Goal: Obtain resource: Download file/media

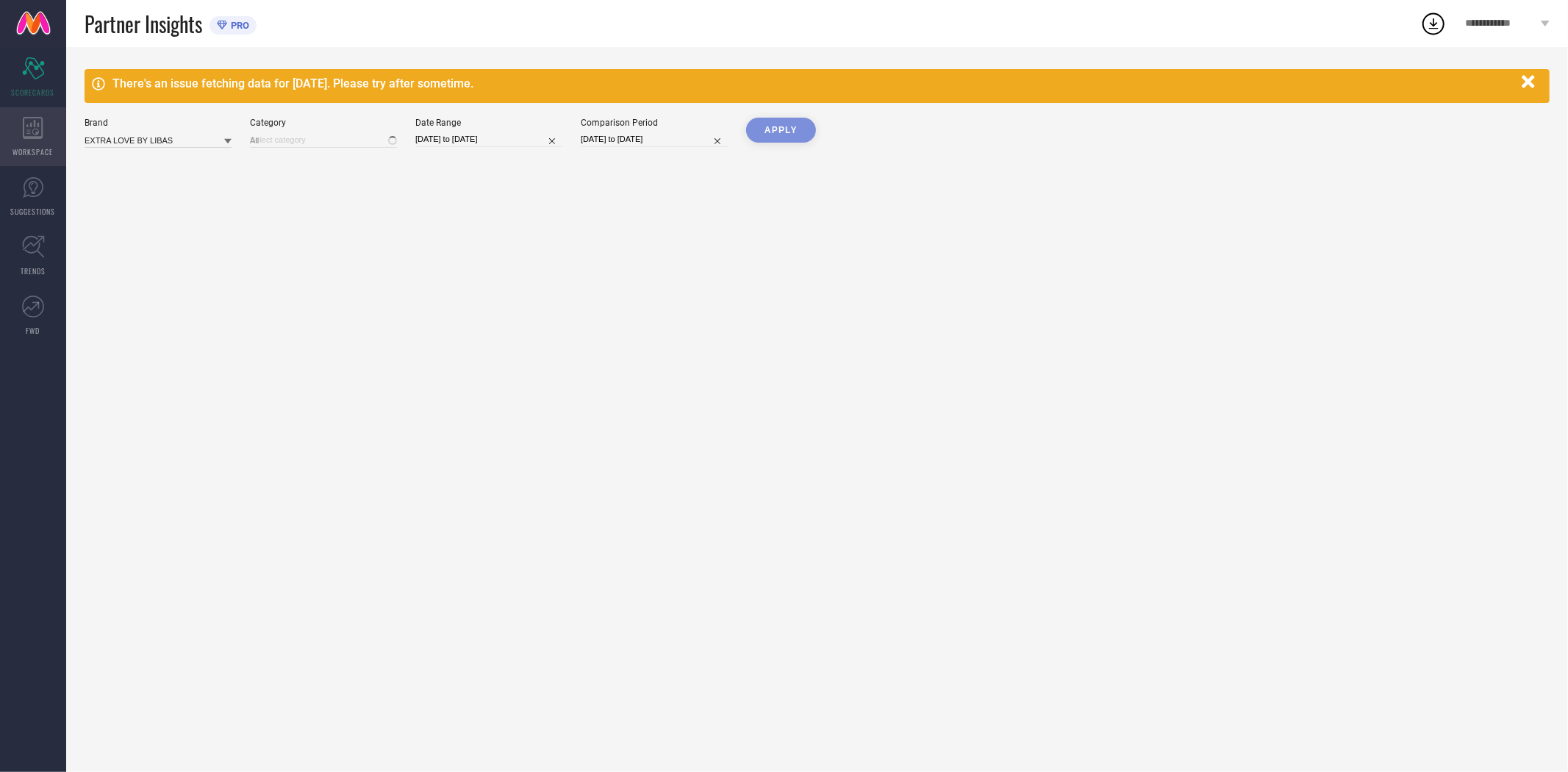
click at [38, 132] on icon at bounding box center [32, 128] width 20 height 22
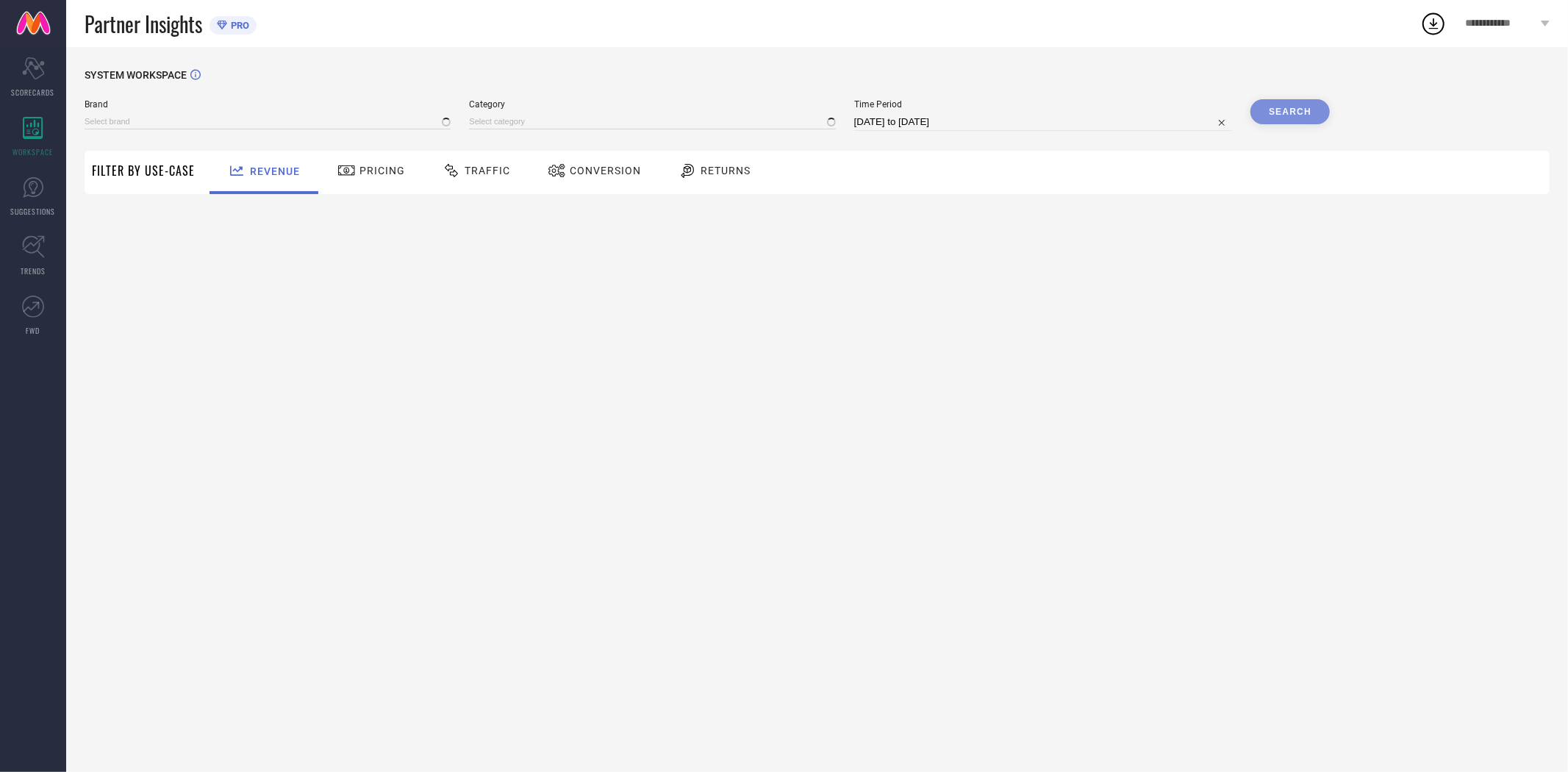
type input "EXTRA LOVE BY LIBAS"
type input "All"
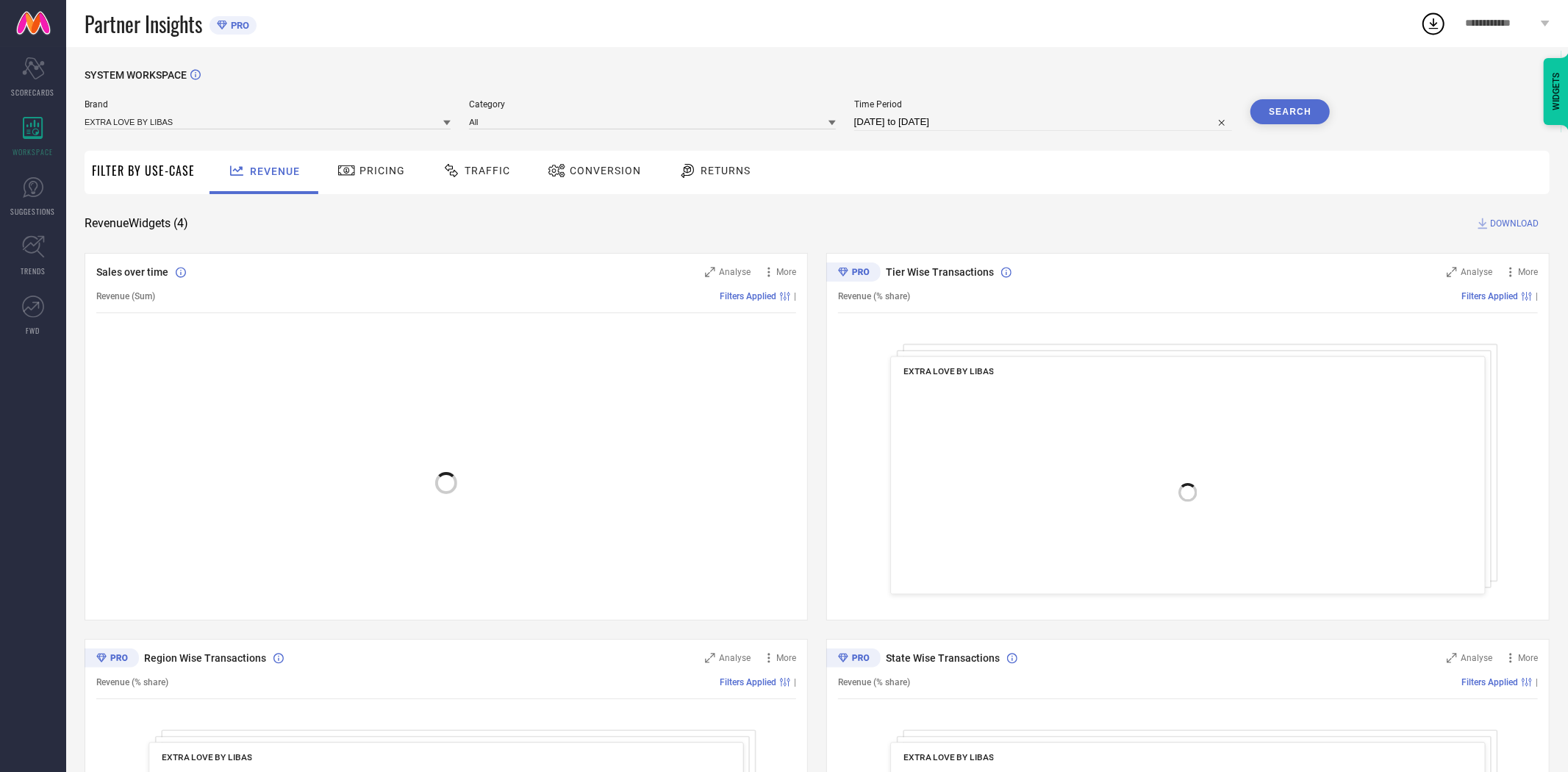
click at [581, 180] on div "Conversion" at bounding box center [594, 171] width 101 height 25
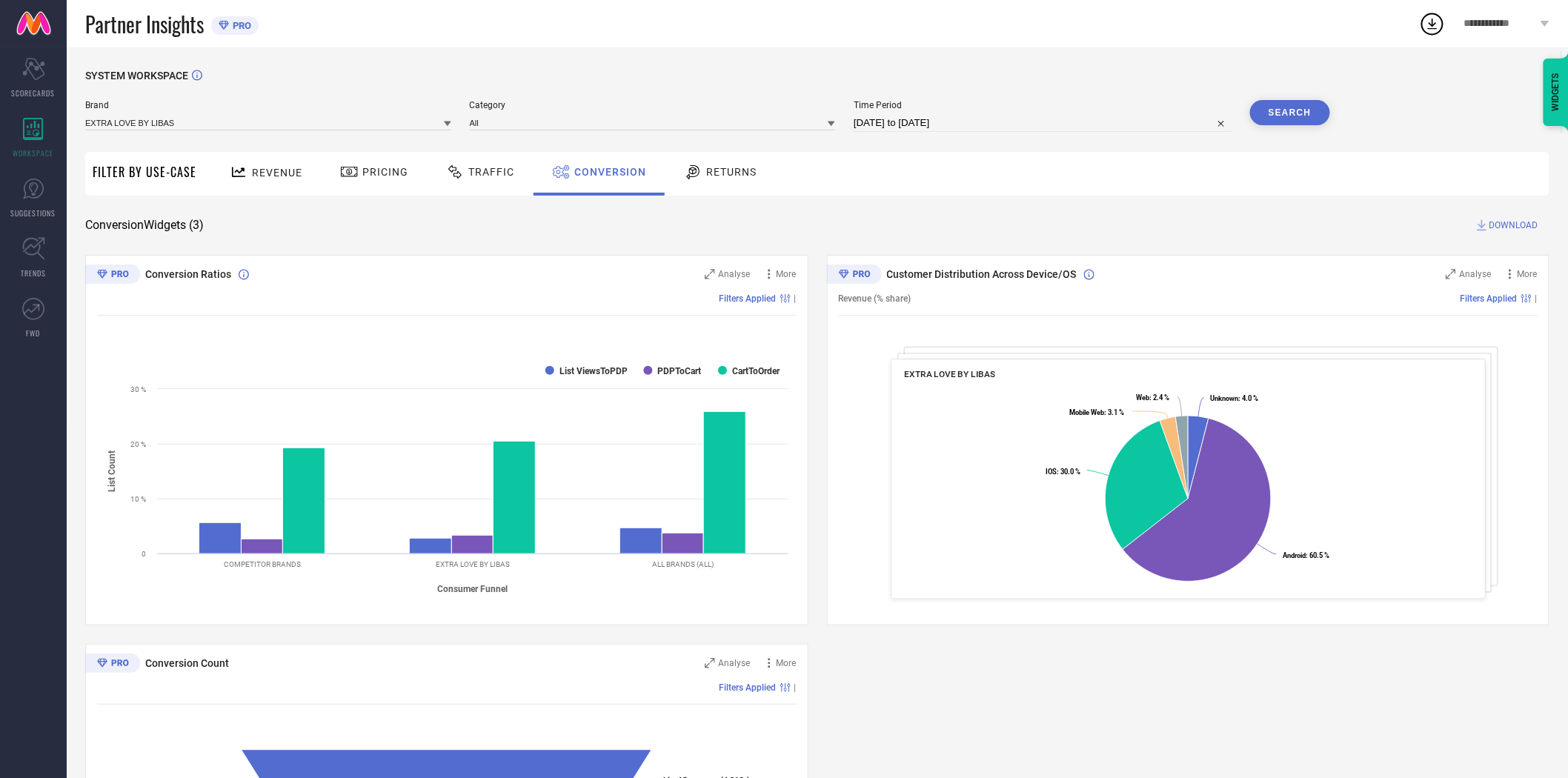
click at [948, 122] on input "[DATE] to [DATE]" at bounding box center [1042, 123] width 378 height 18
select select "6"
select select "2025"
select select "7"
select select "2025"
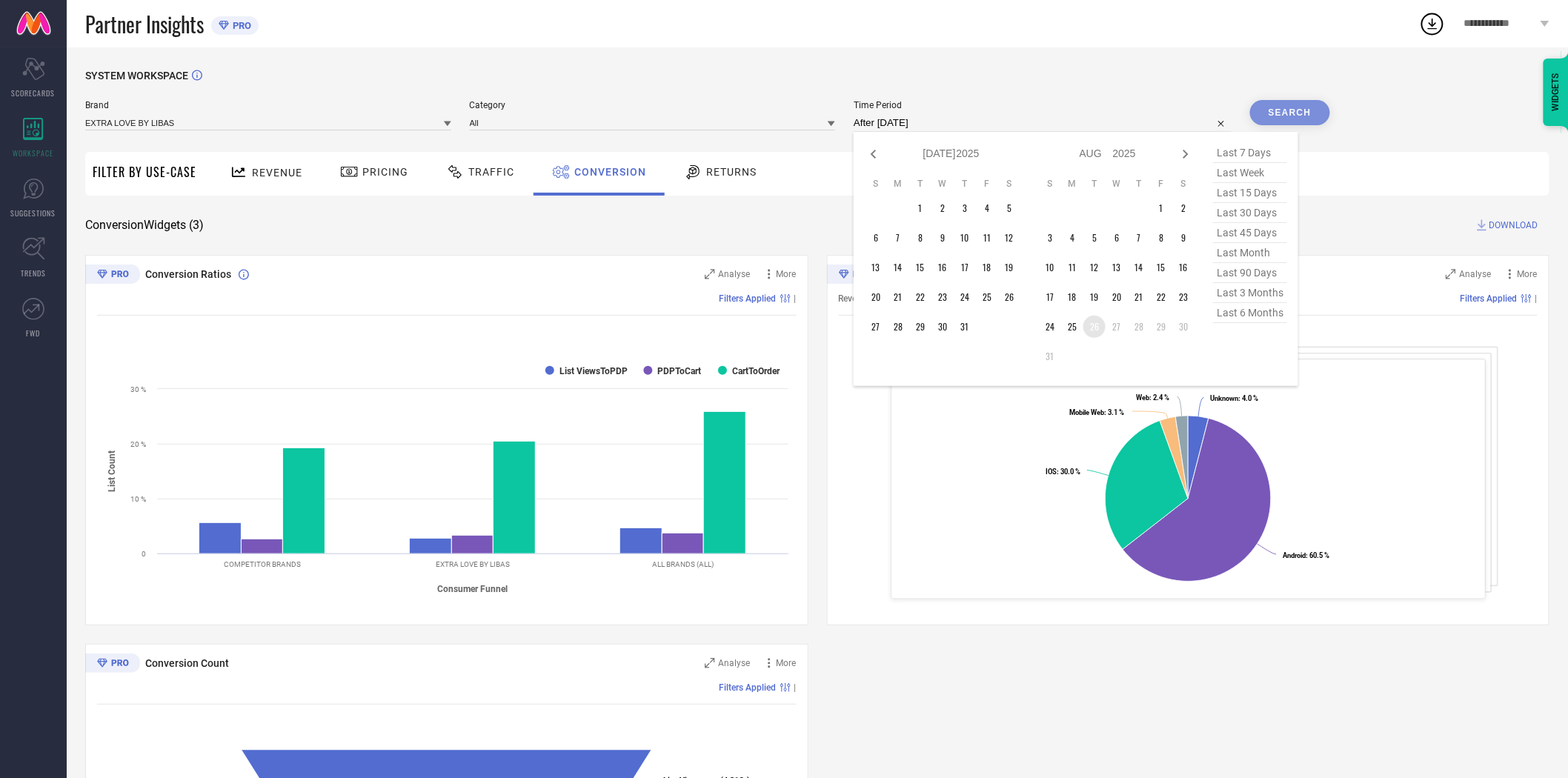
click at [1091, 326] on td "26" at bounding box center [1095, 326] width 22 height 22
type input "[DATE] to [DATE]"
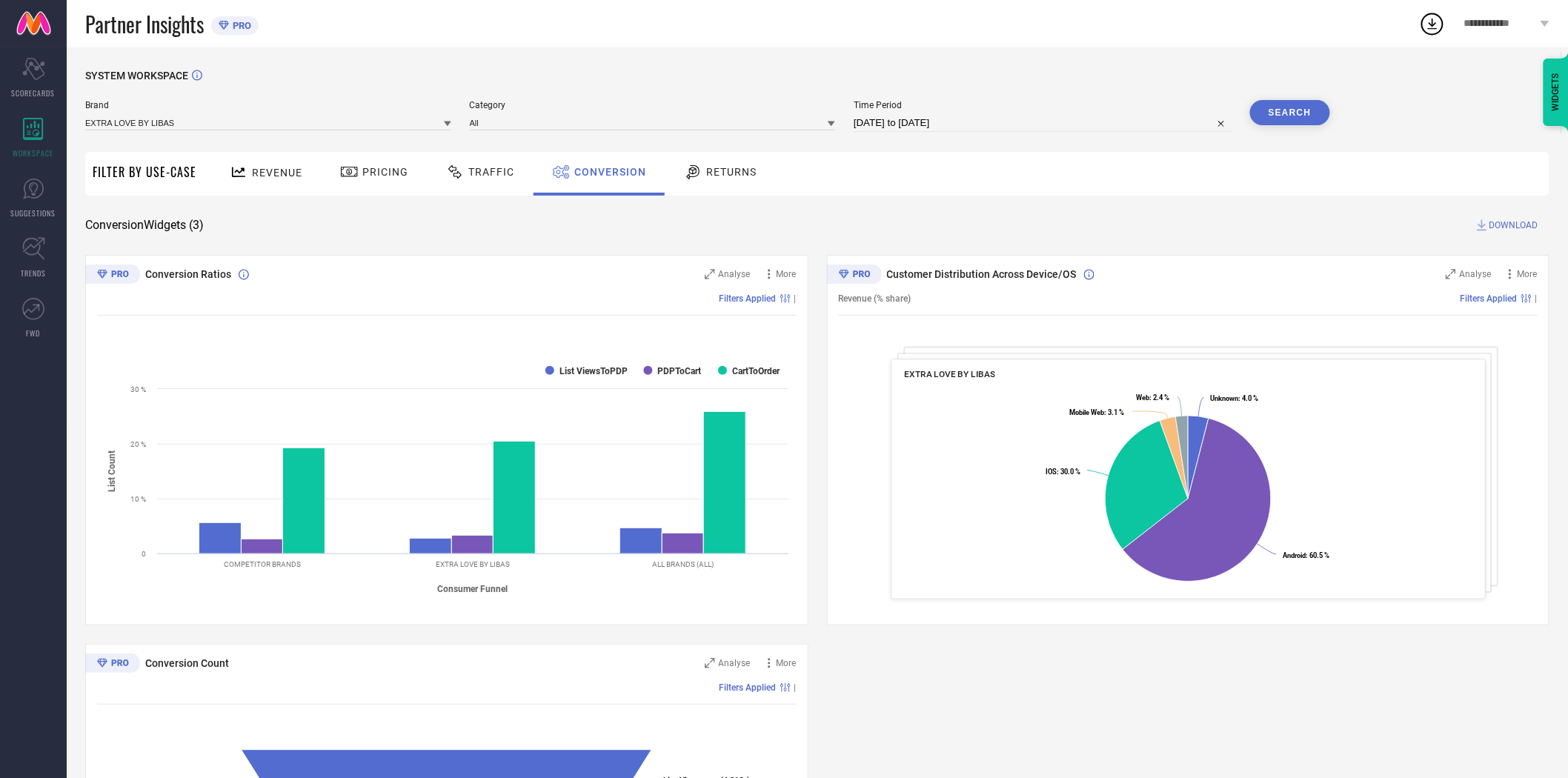
click at [1082, 282] on div "Revenue (% share) Filters Applied |" at bounding box center [1189, 298] width 700 height 34
click at [1290, 113] on button "Search" at bounding box center [1290, 113] width 80 height 25
click at [1523, 220] on span "DOWNLOAD" at bounding box center [1514, 225] width 49 height 15
click at [445, 122] on icon at bounding box center [447, 124] width 7 height 5
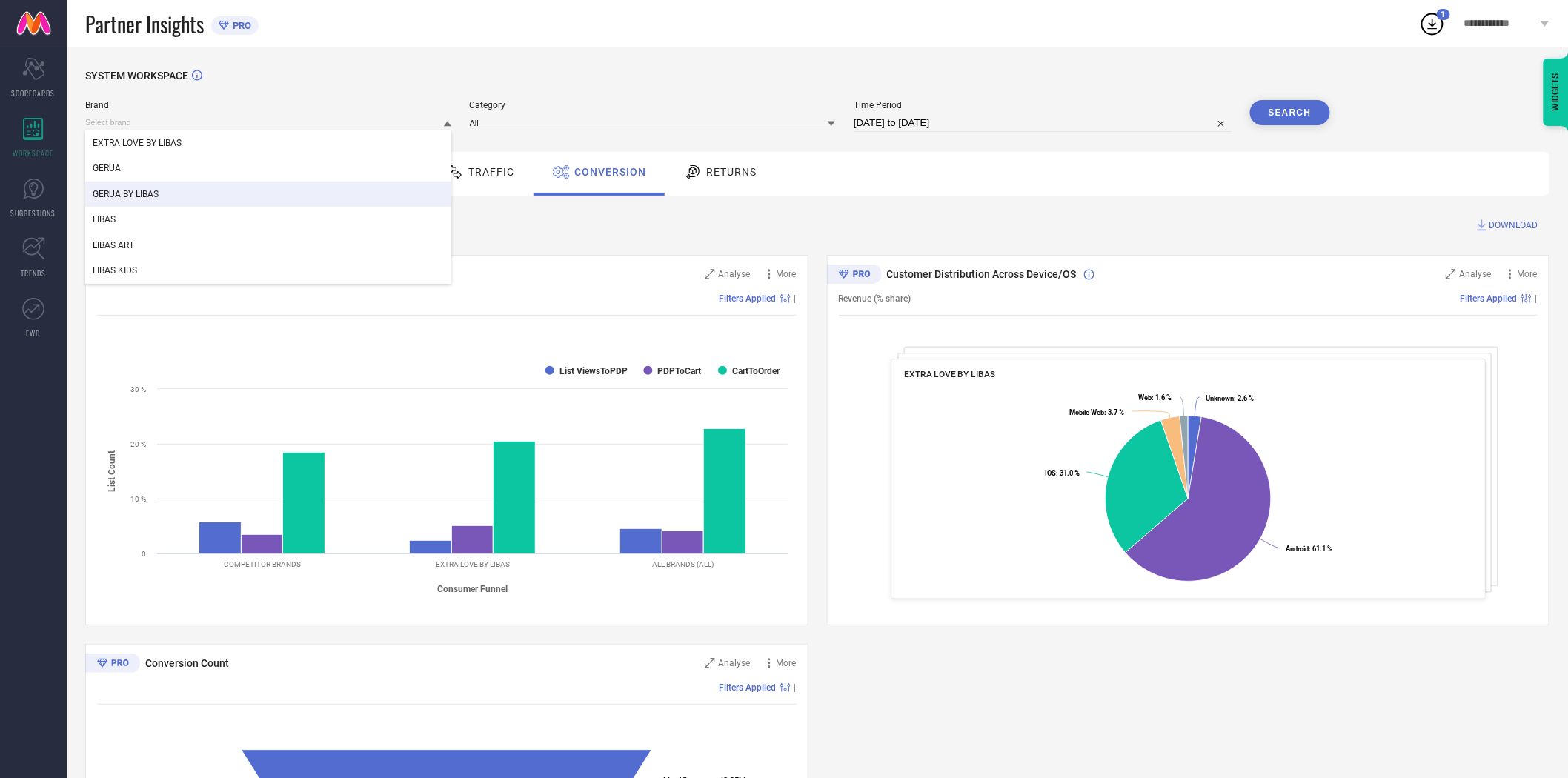
click at [301, 194] on div "GERUA BY LIBAS" at bounding box center [268, 194] width 366 height 25
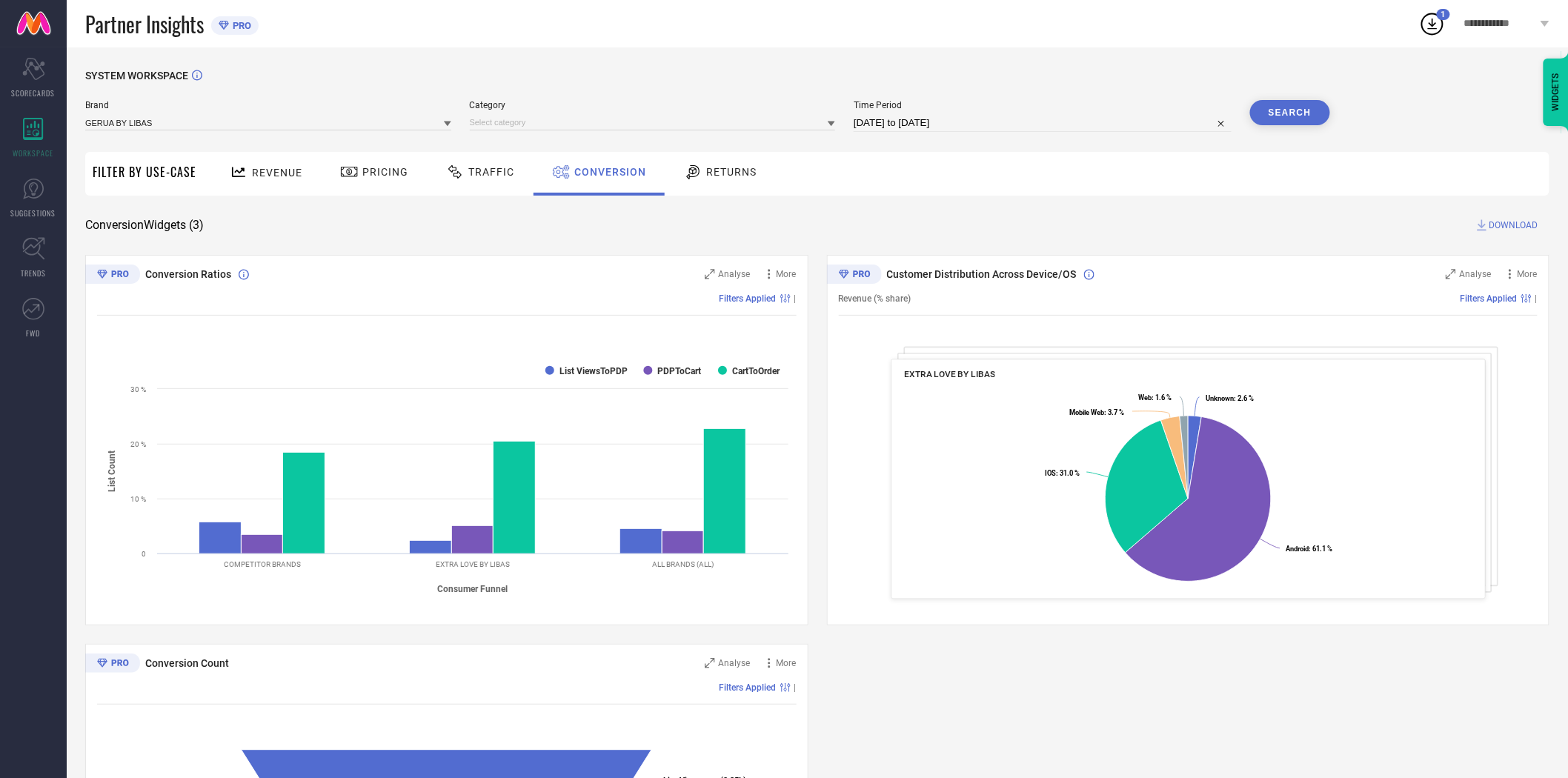
click at [1279, 113] on button "Search" at bounding box center [1290, 113] width 80 height 25
click at [1189, 194] on div "Revenue Pricing Traffic Conversion Returns" at bounding box center [877, 174] width 1346 height 44
click at [988, 147] on div "SYSTEM WORKSPACE Brand GERUA BY LIBAS Category Time Period [DATE] to [DATE] Sea…" at bounding box center [817, 541] width 1464 height 944
click at [646, 126] on input at bounding box center [652, 122] width 366 height 16
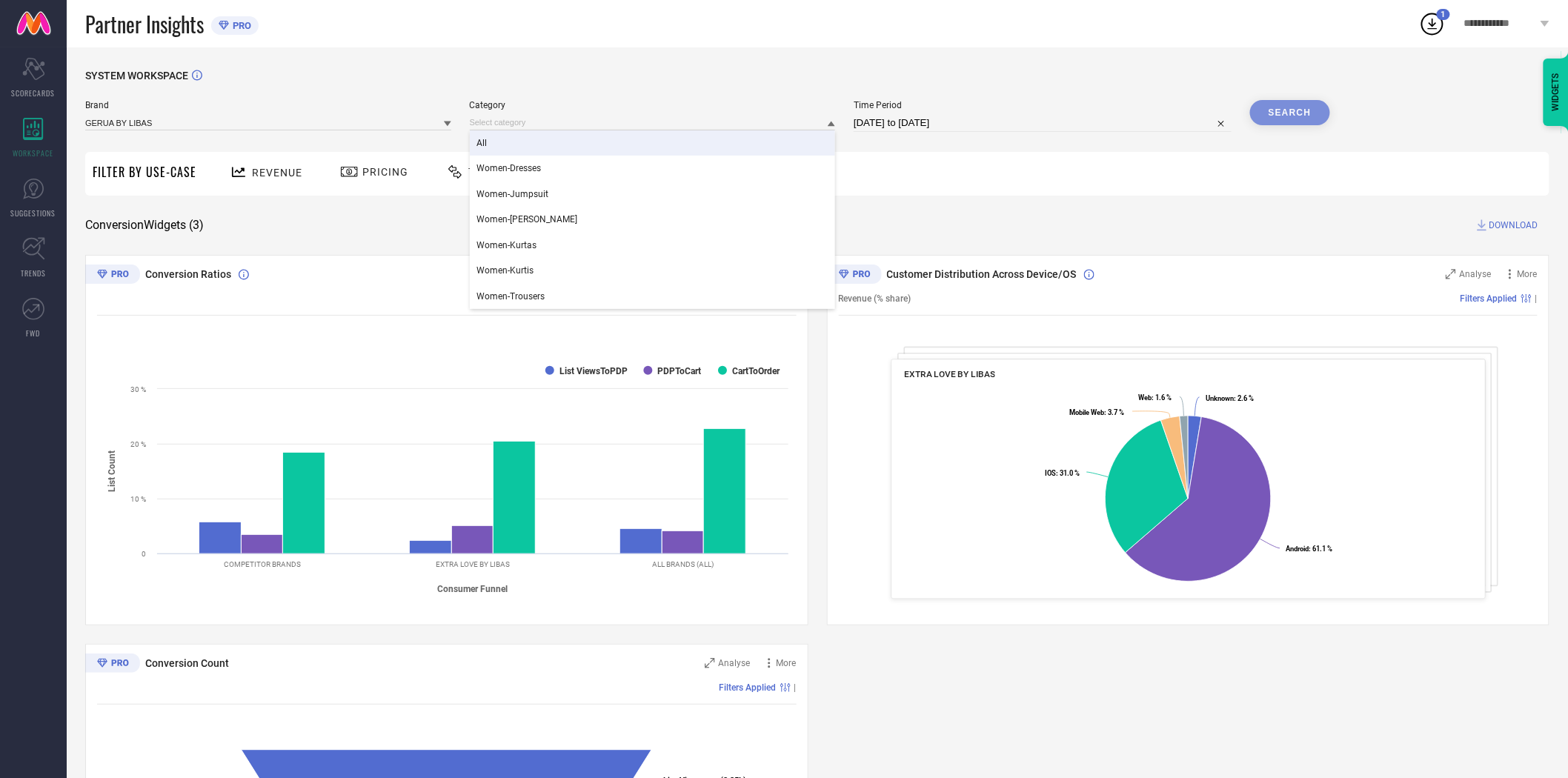
click at [631, 144] on div "All" at bounding box center [652, 143] width 366 height 25
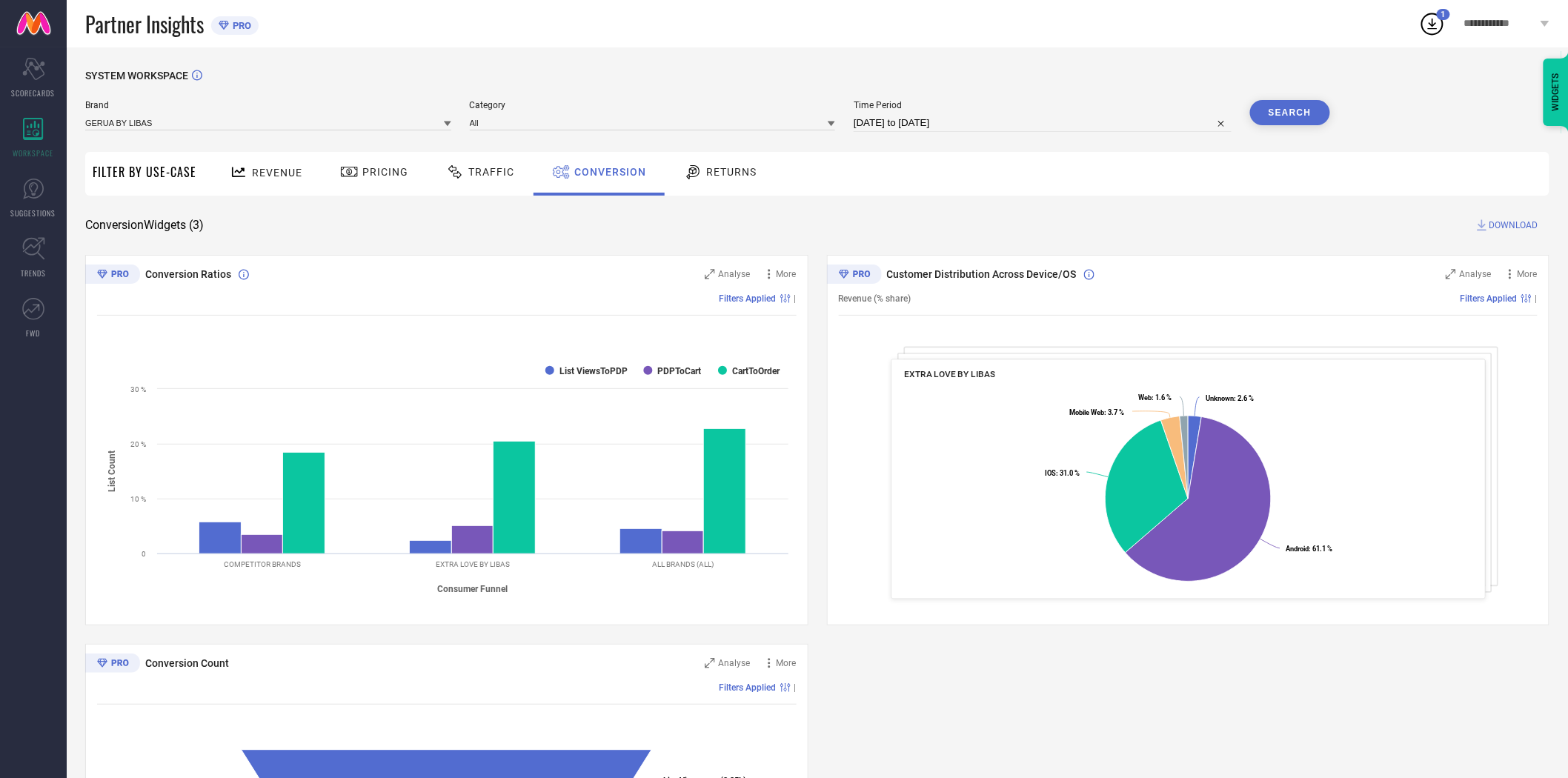
click at [1298, 114] on button "Search" at bounding box center [1290, 113] width 80 height 25
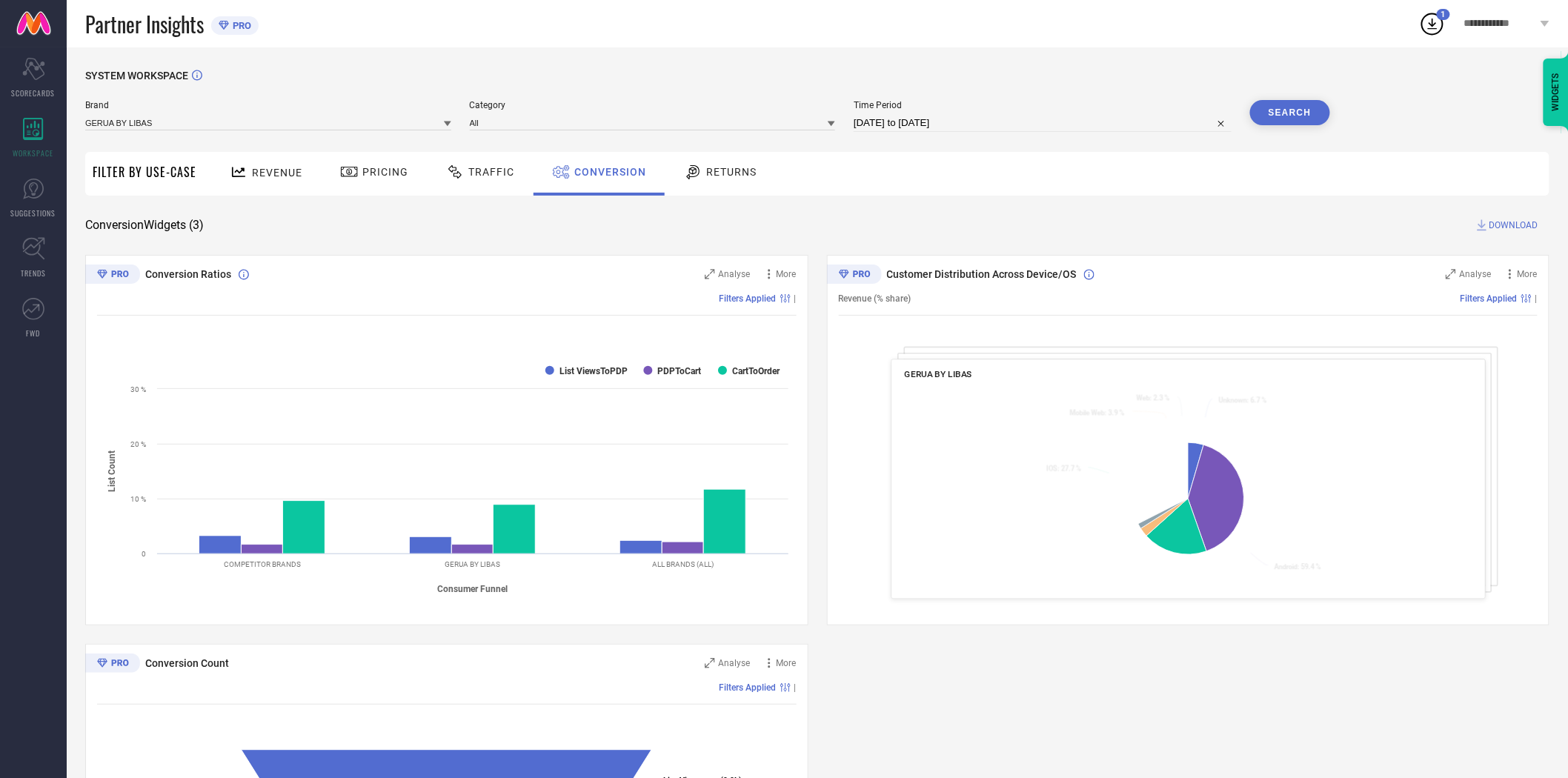
click at [1512, 224] on span "DOWNLOAD" at bounding box center [1514, 225] width 49 height 15
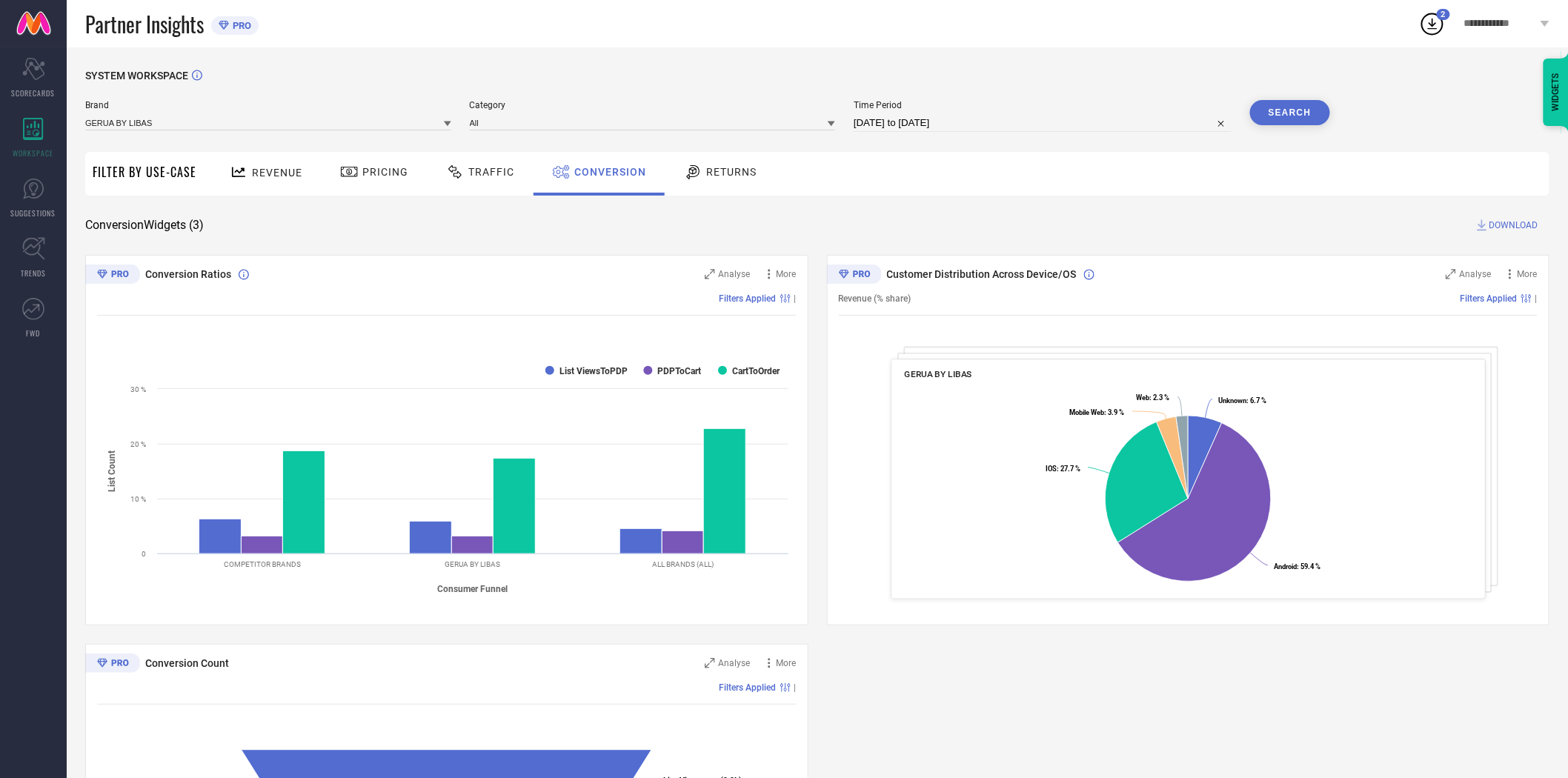
click at [446, 123] on icon at bounding box center [447, 124] width 7 height 5
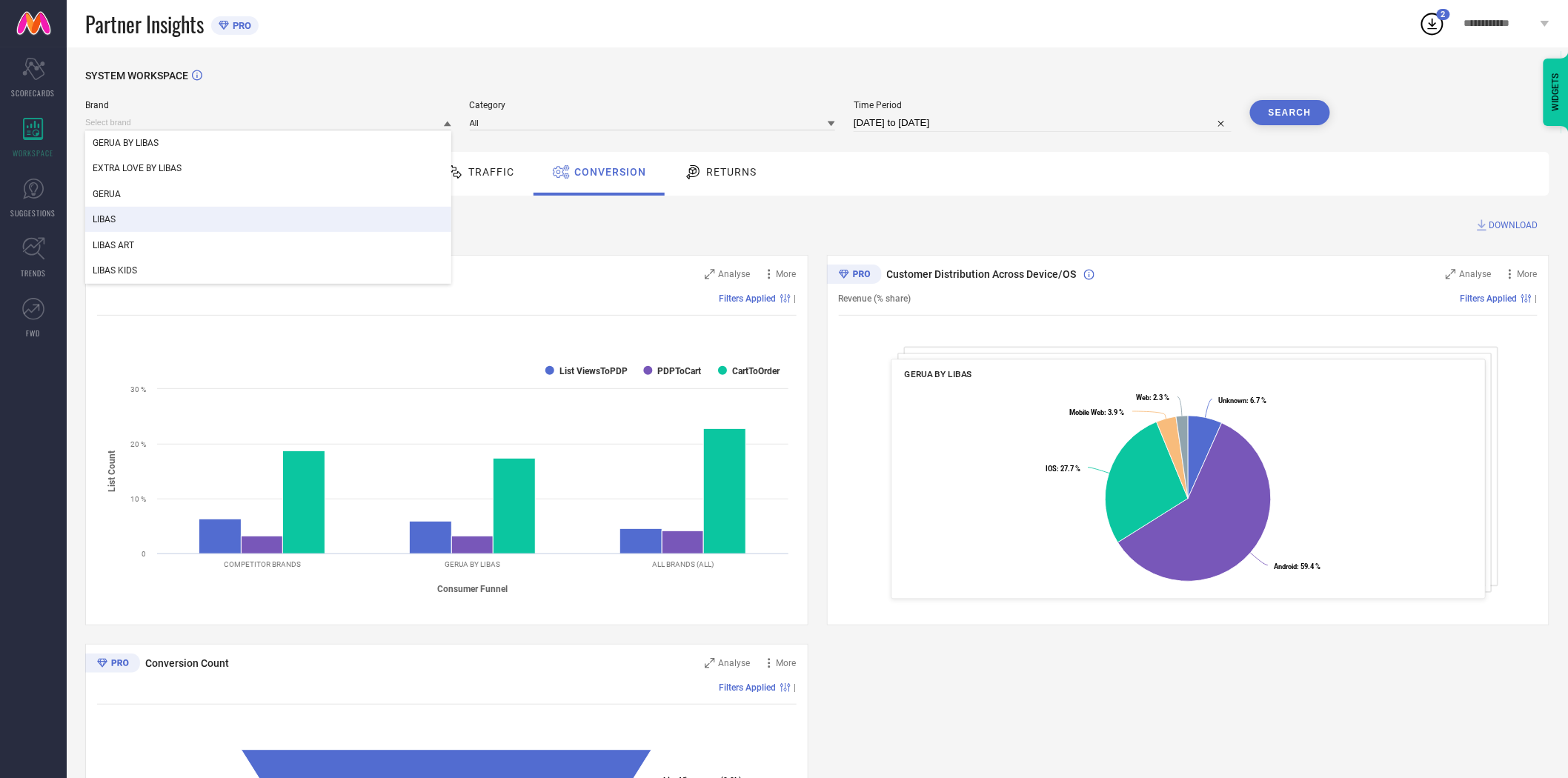
click at [329, 216] on div "LIBAS" at bounding box center [268, 220] width 366 height 25
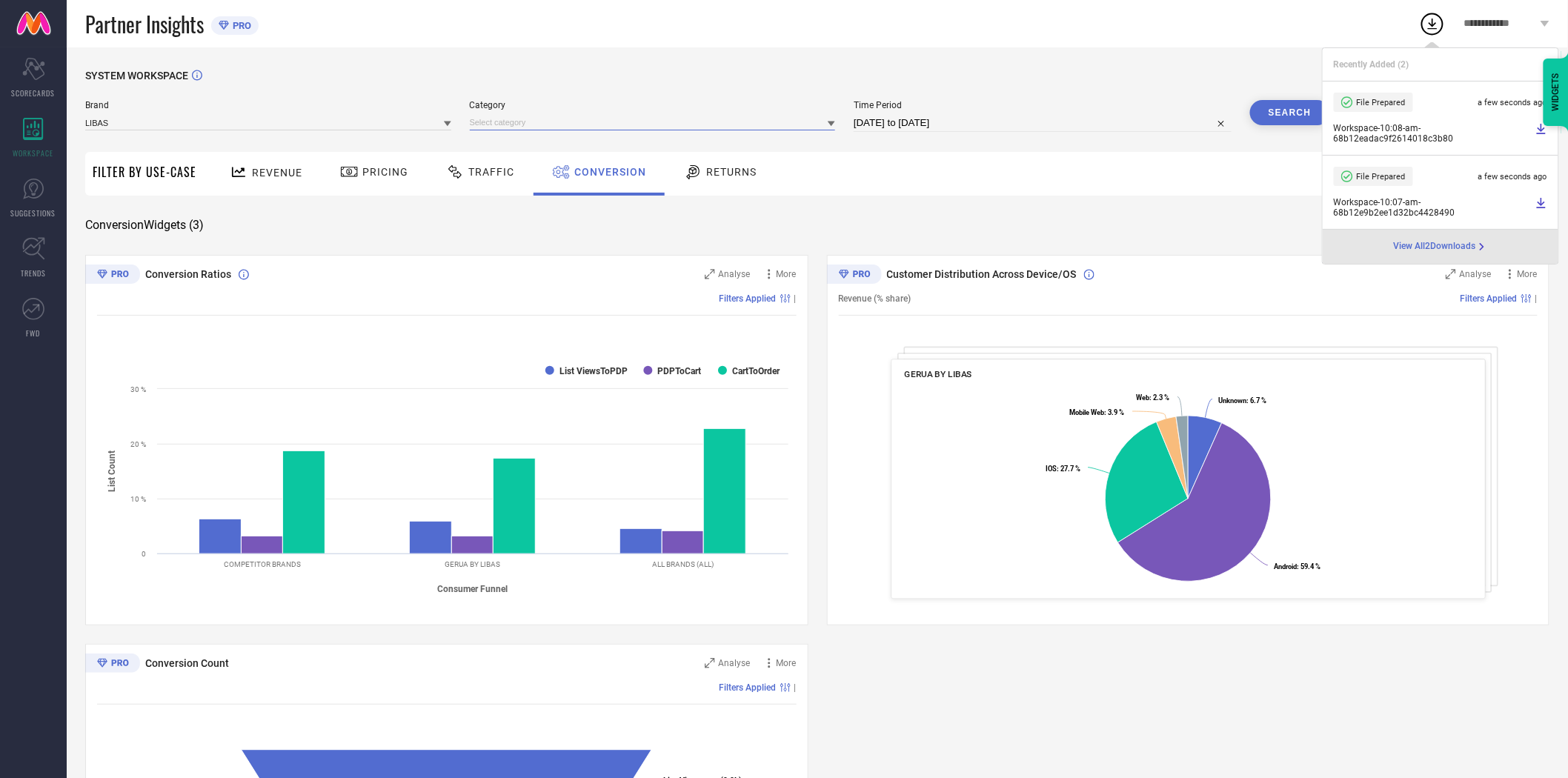
click at [525, 124] on input at bounding box center [652, 122] width 366 height 16
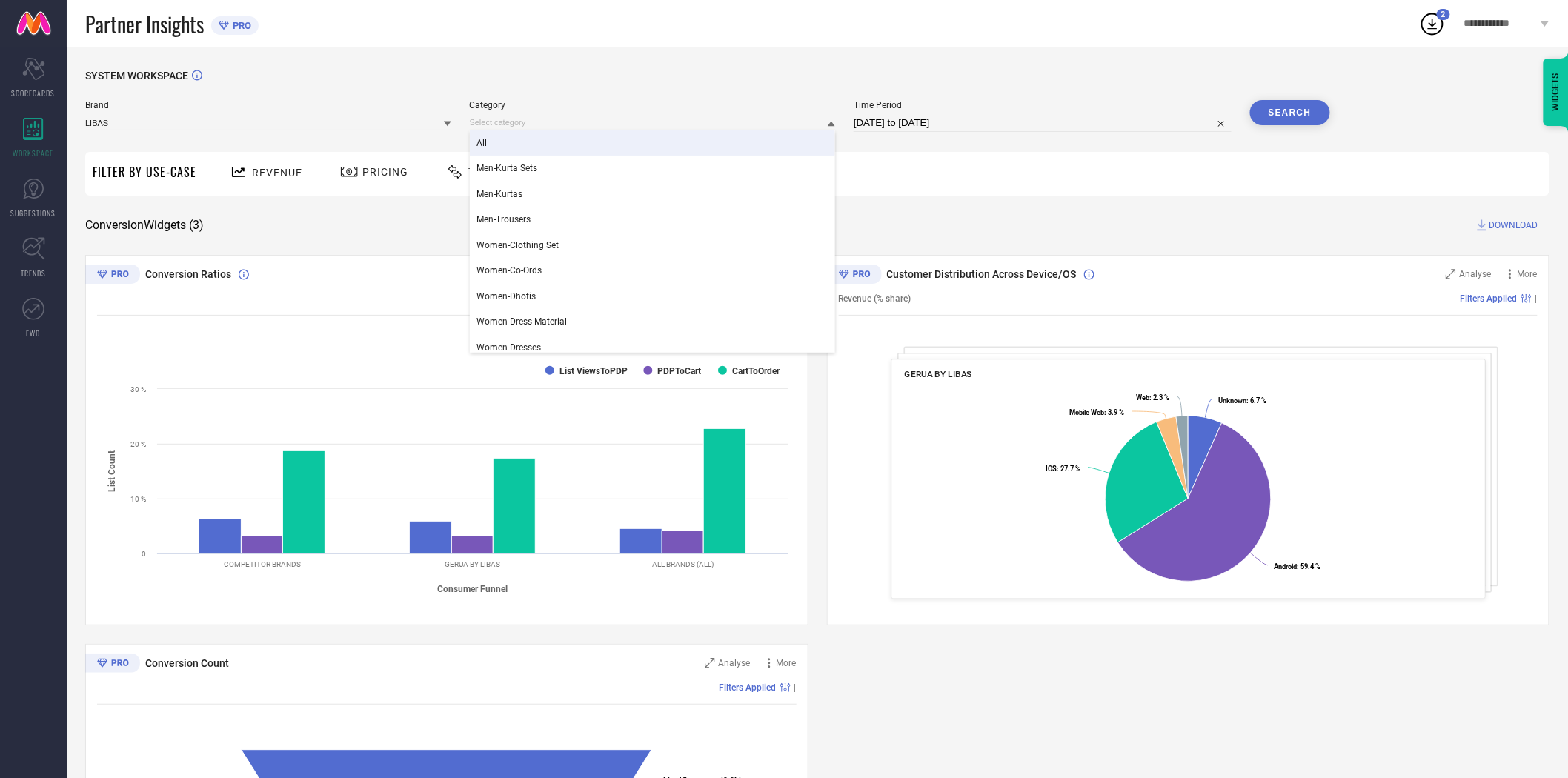
click at [524, 144] on div "All" at bounding box center [652, 143] width 366 height 25
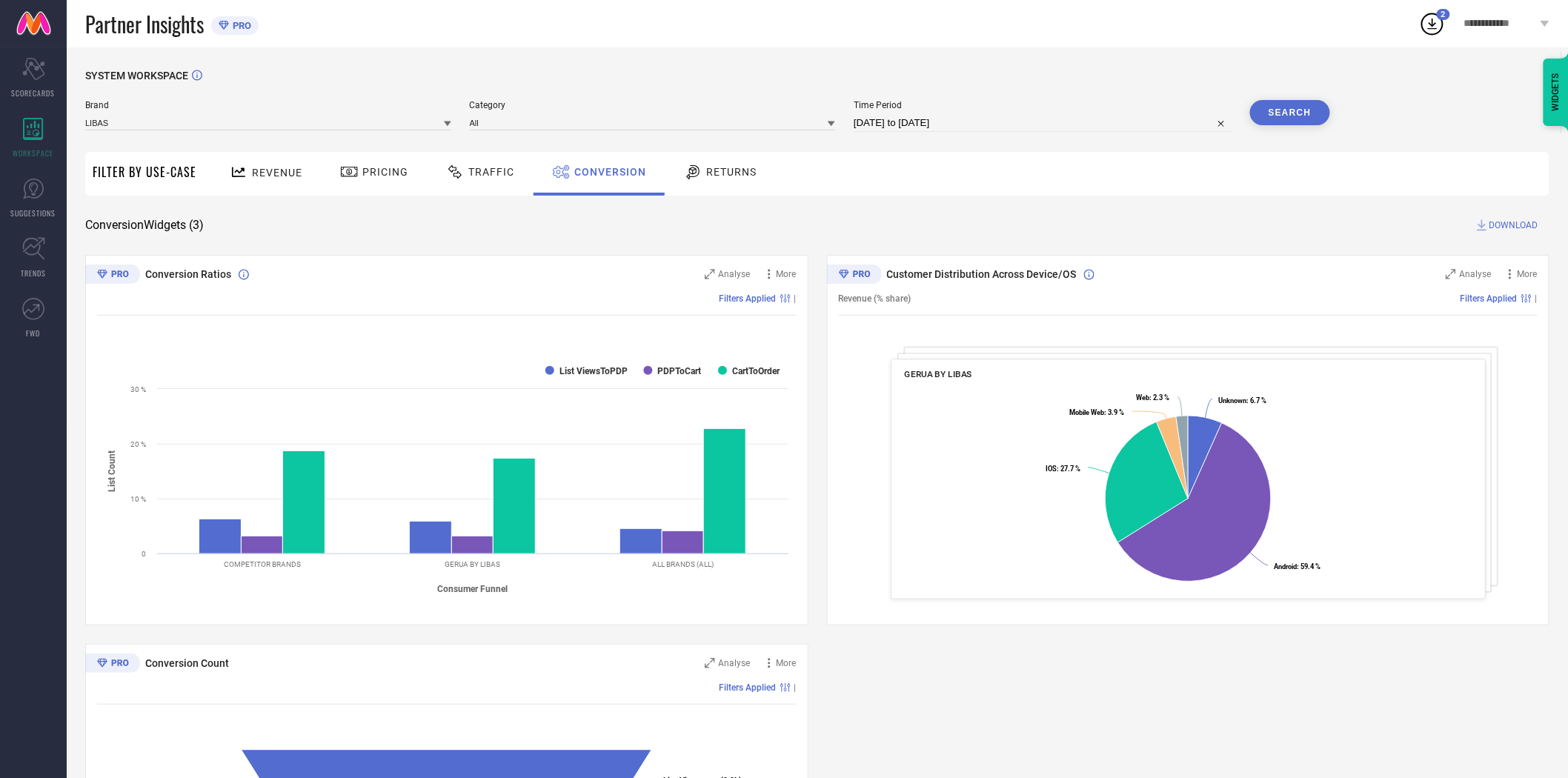
click at [1299, 114] on button "Search" at bounding box center [1290, 113] width 80 height 25
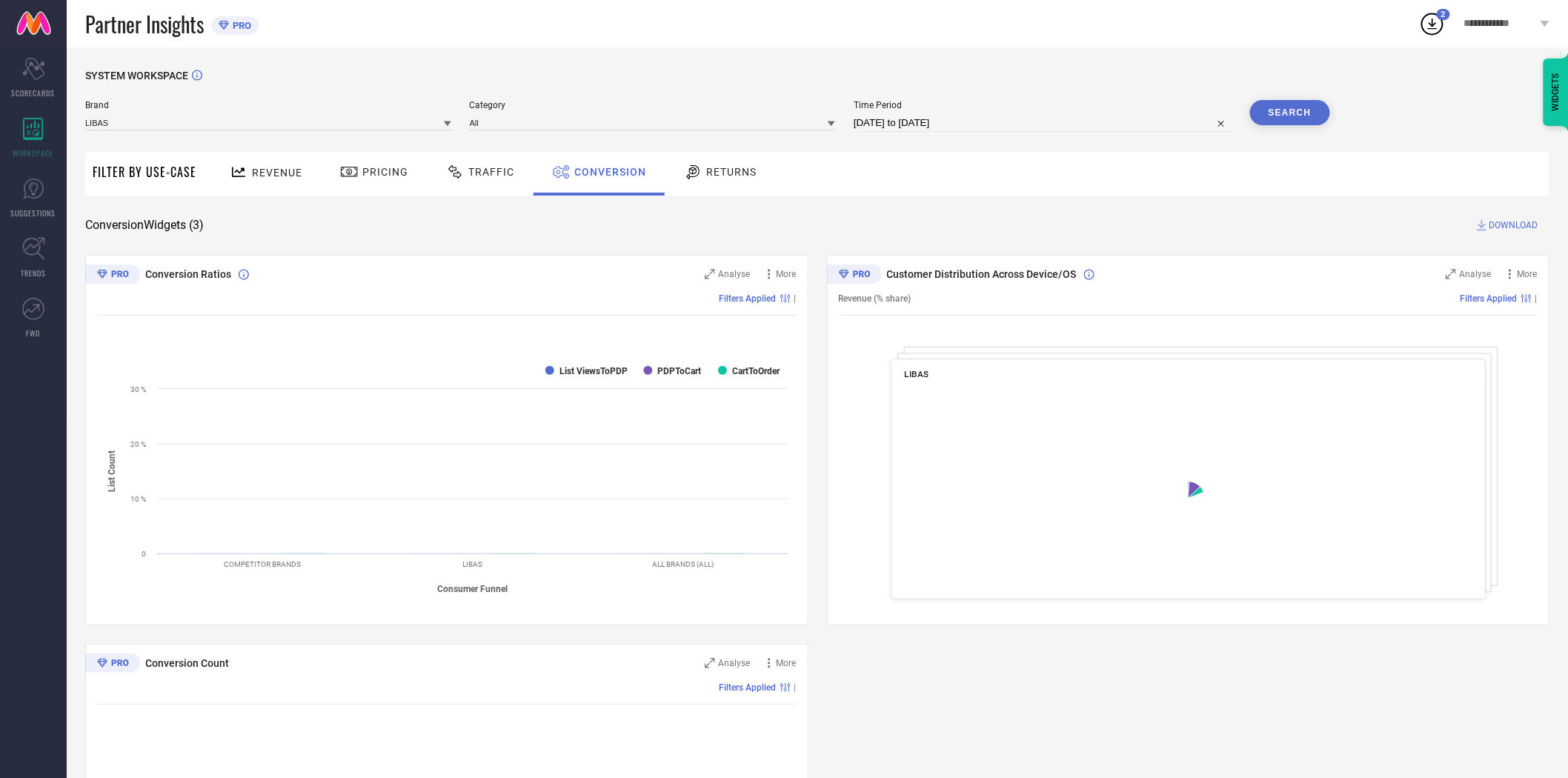
click at [1504, 221] on span "DOWNLOAD" at bounding box center [1514, 225] width 49 height 15
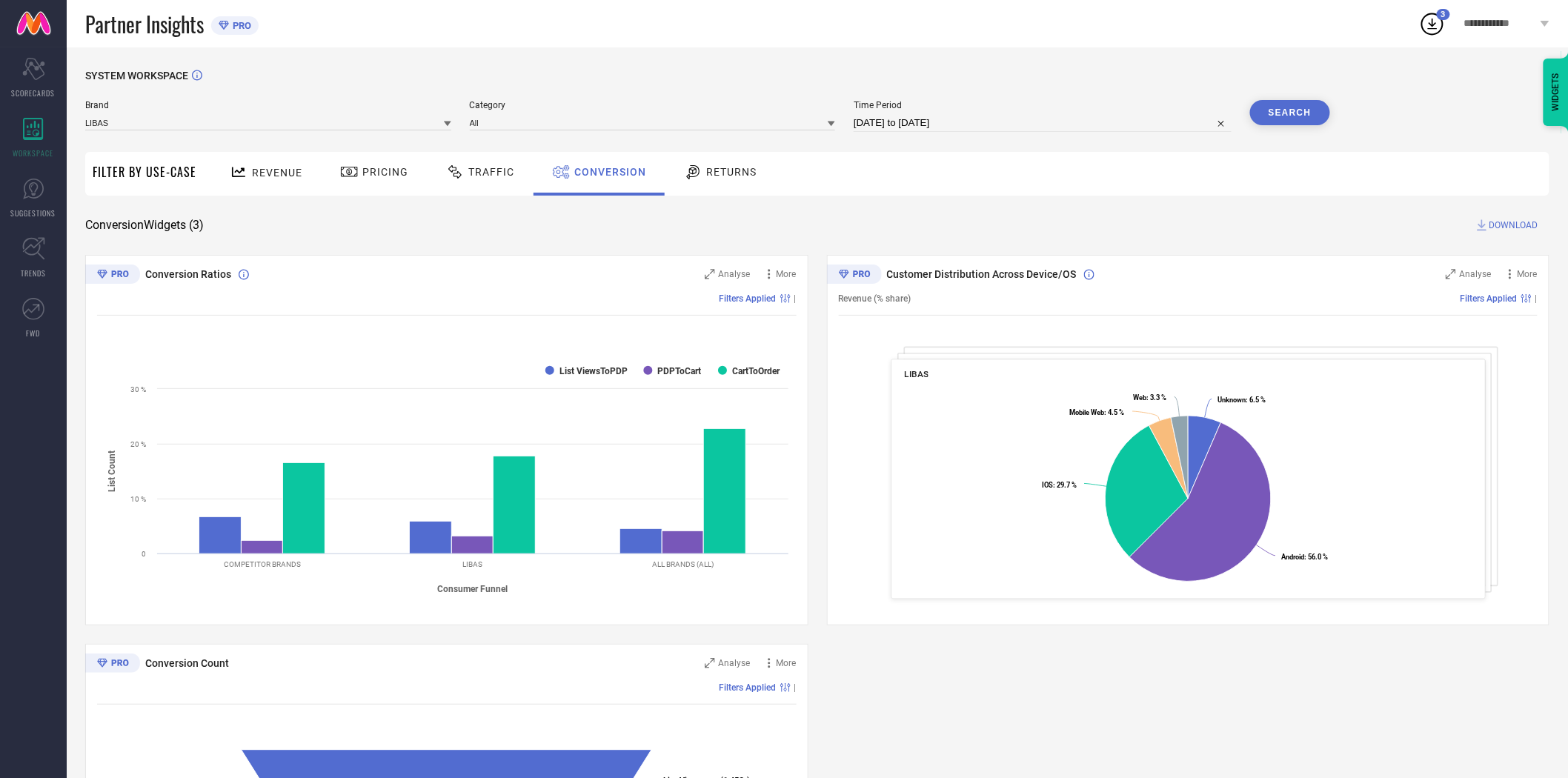
click at [445, 122] on icon at bounding box center [447, 124] width 7 height 5
click at [348, 253] on div "LIBAS ART" at bounding box center [268, 245] width 366 height 25
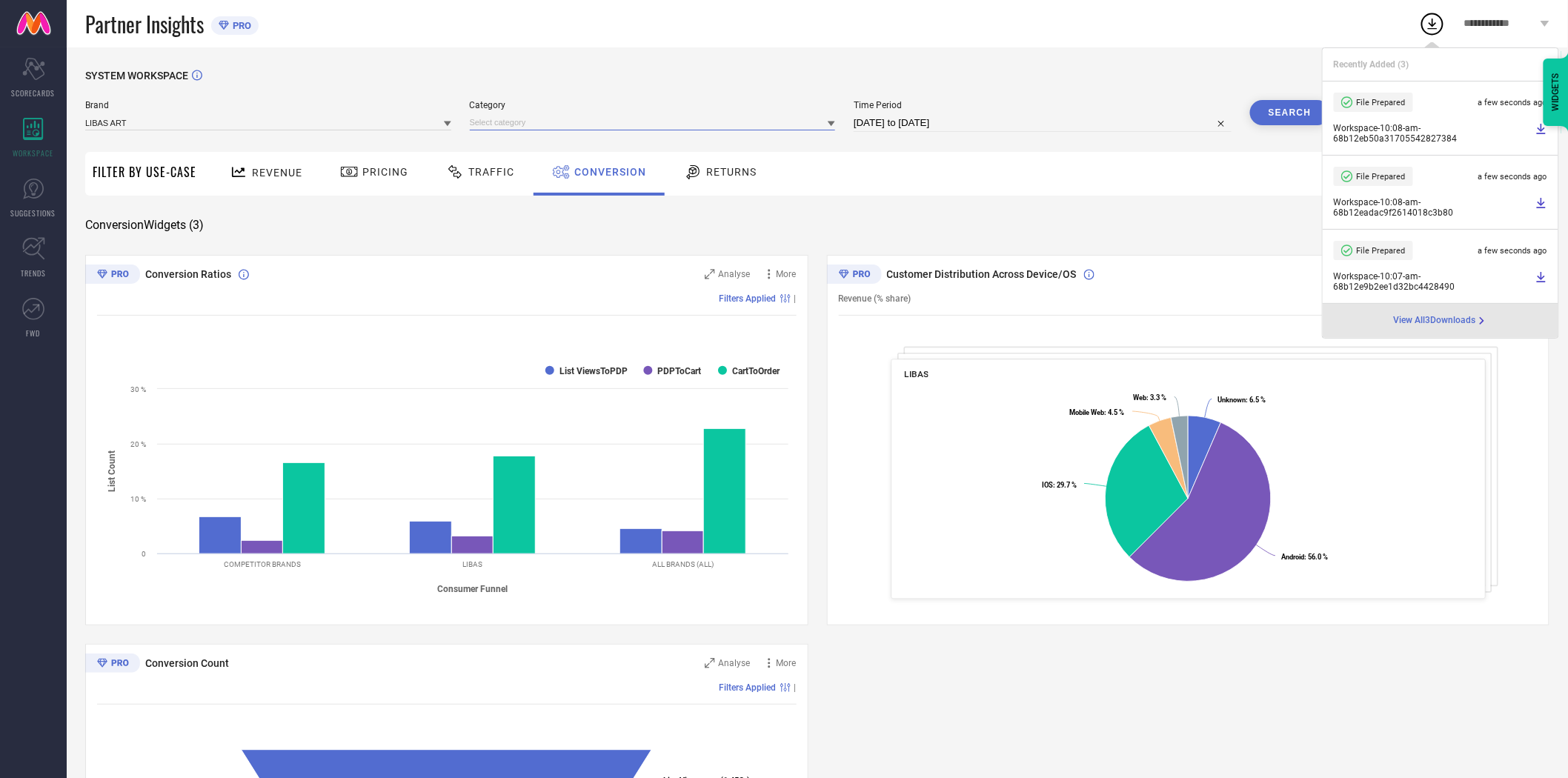
click at [490, 125] on input at bounding box center [652, 122] width 366 height 16
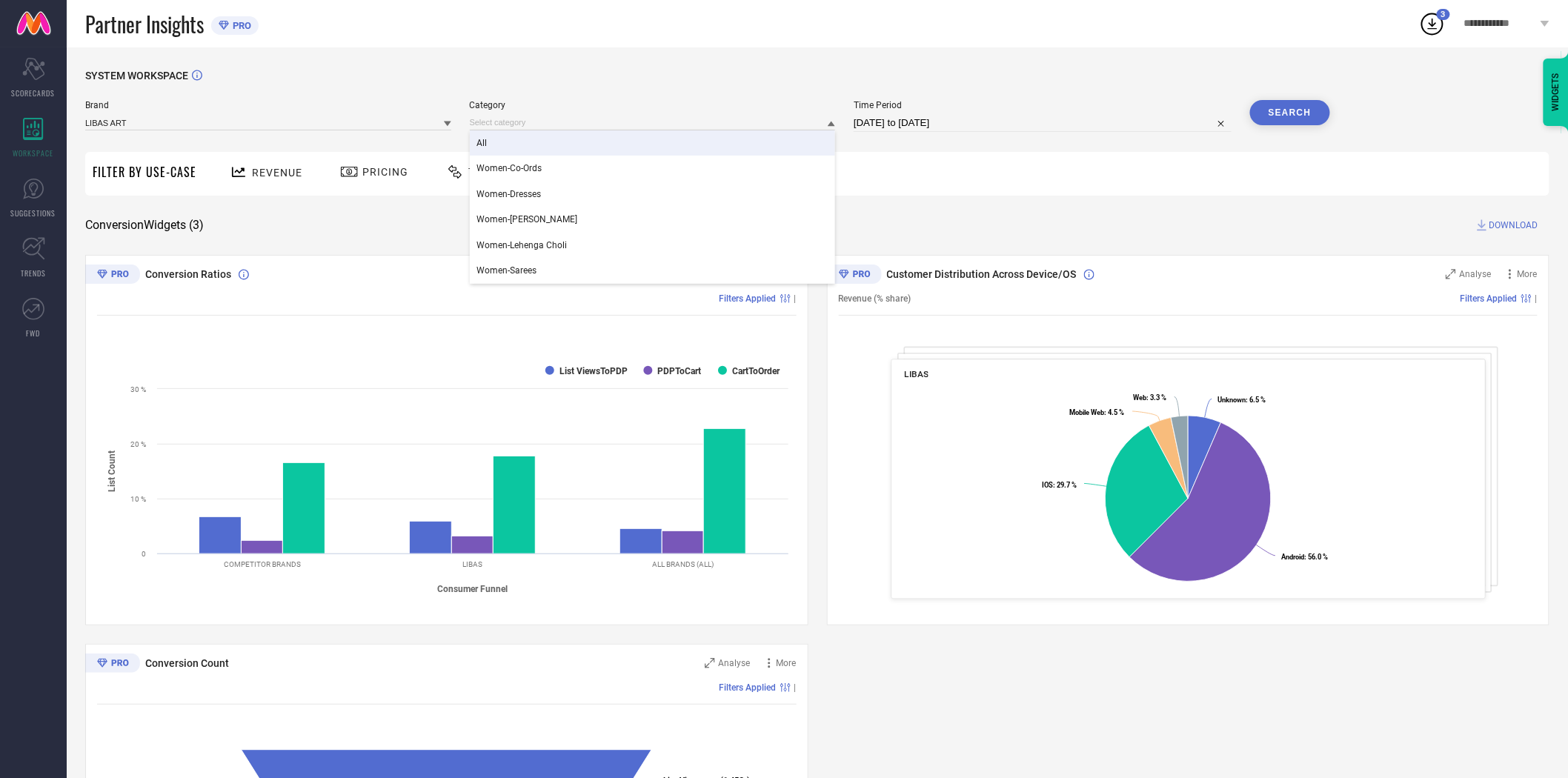
click at [494, 143] on div "All" at bounding box center [652, 143] width 366 height 25
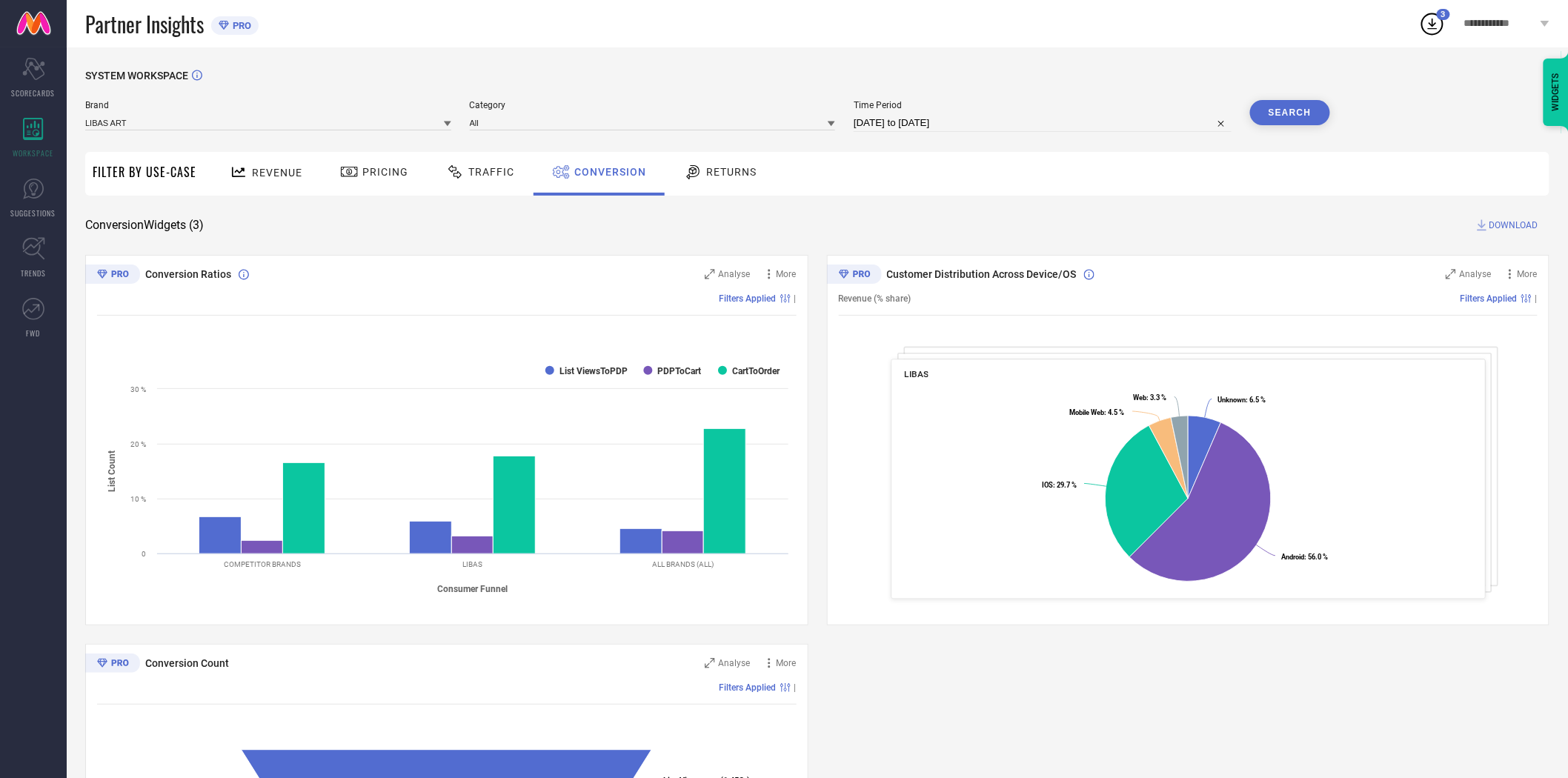
click at [1285, 111] on button "Search" at bounding box center [1290, 113] width 80 height 25
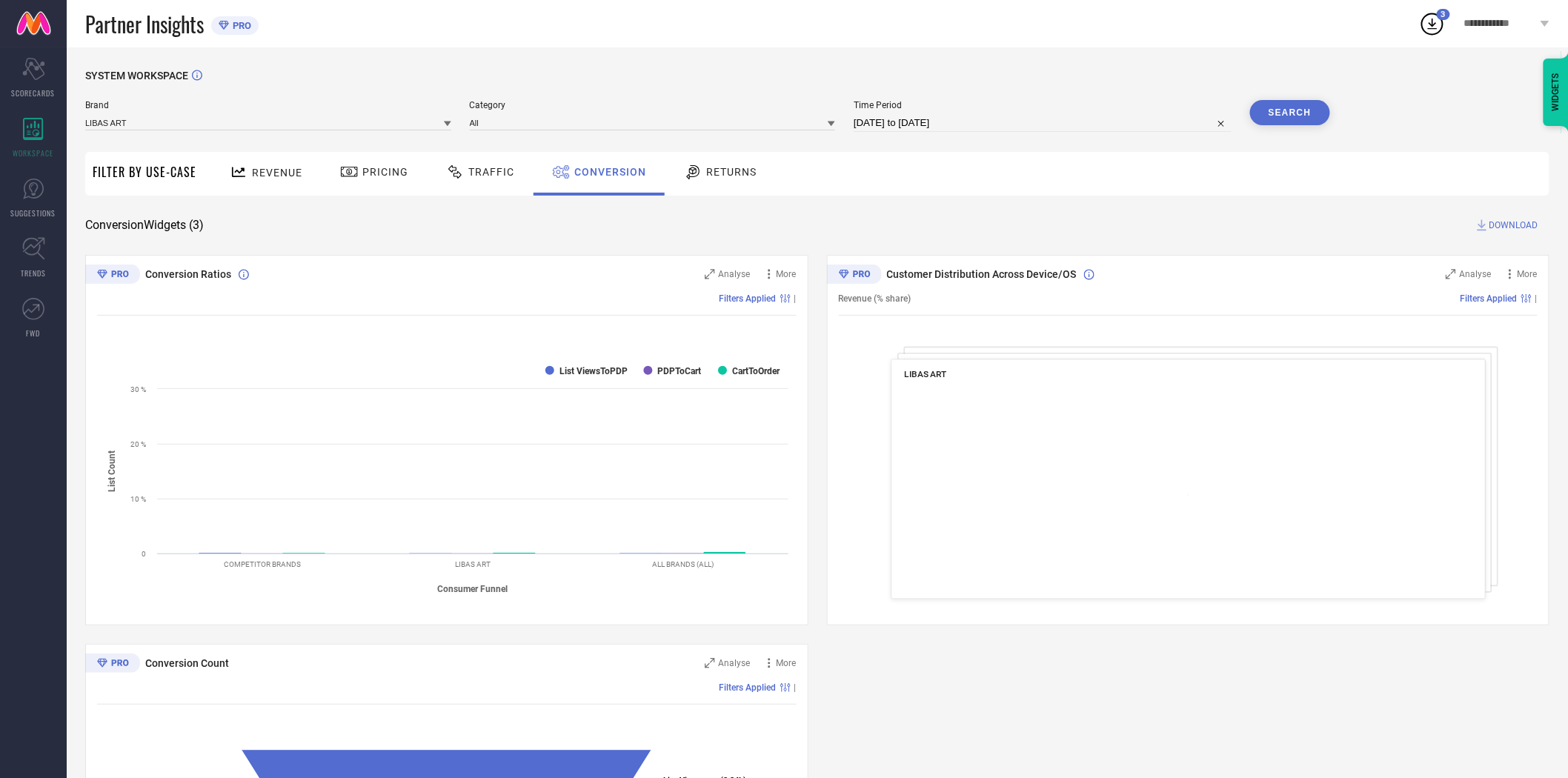
click at [1512, 224] on span "DOWNLOAD" at bounding box center [1514, 225] width 49 height 15
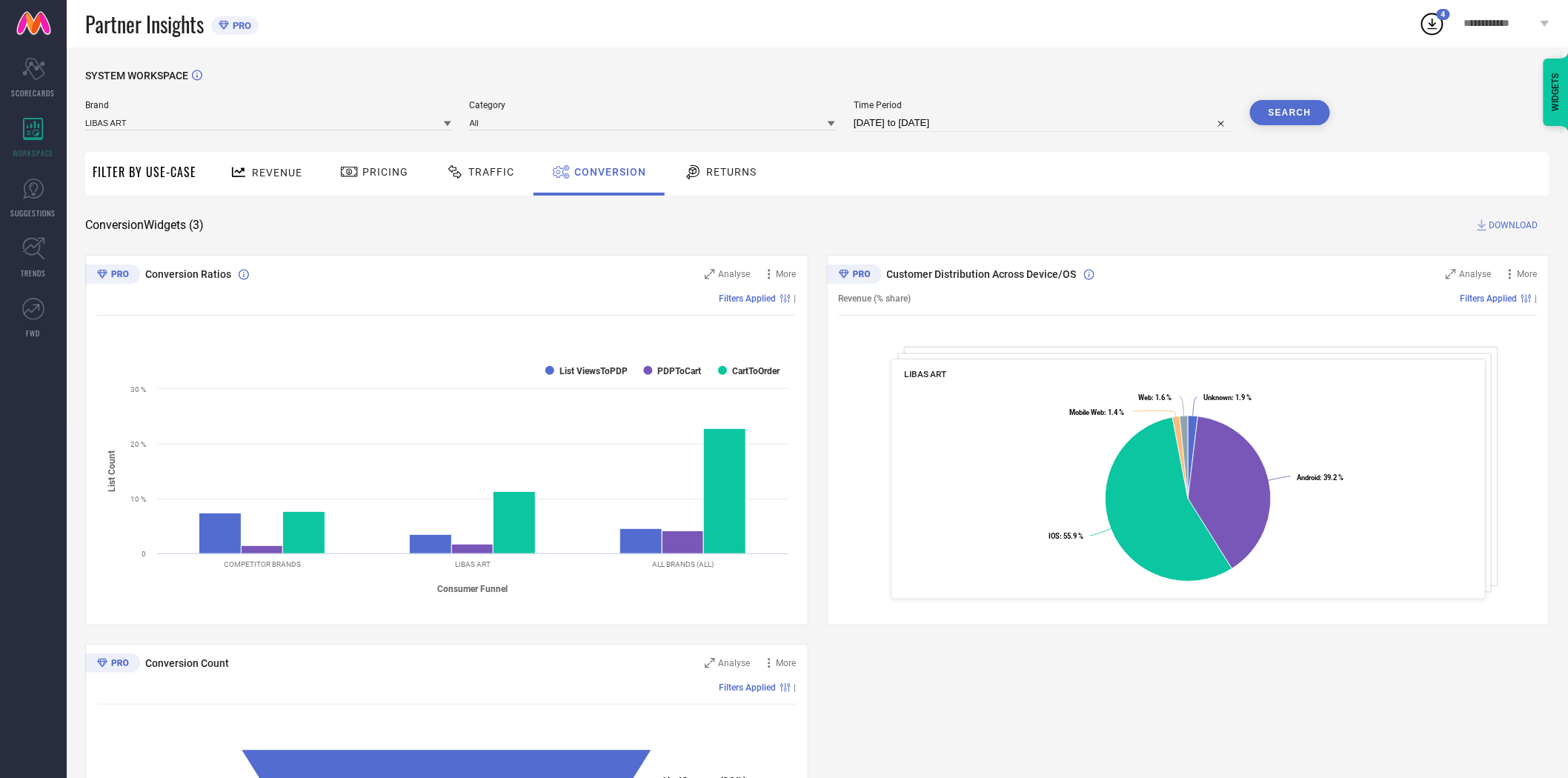
click at [447, 124] on icon at bounding box center [447, 124] width 7 height 5
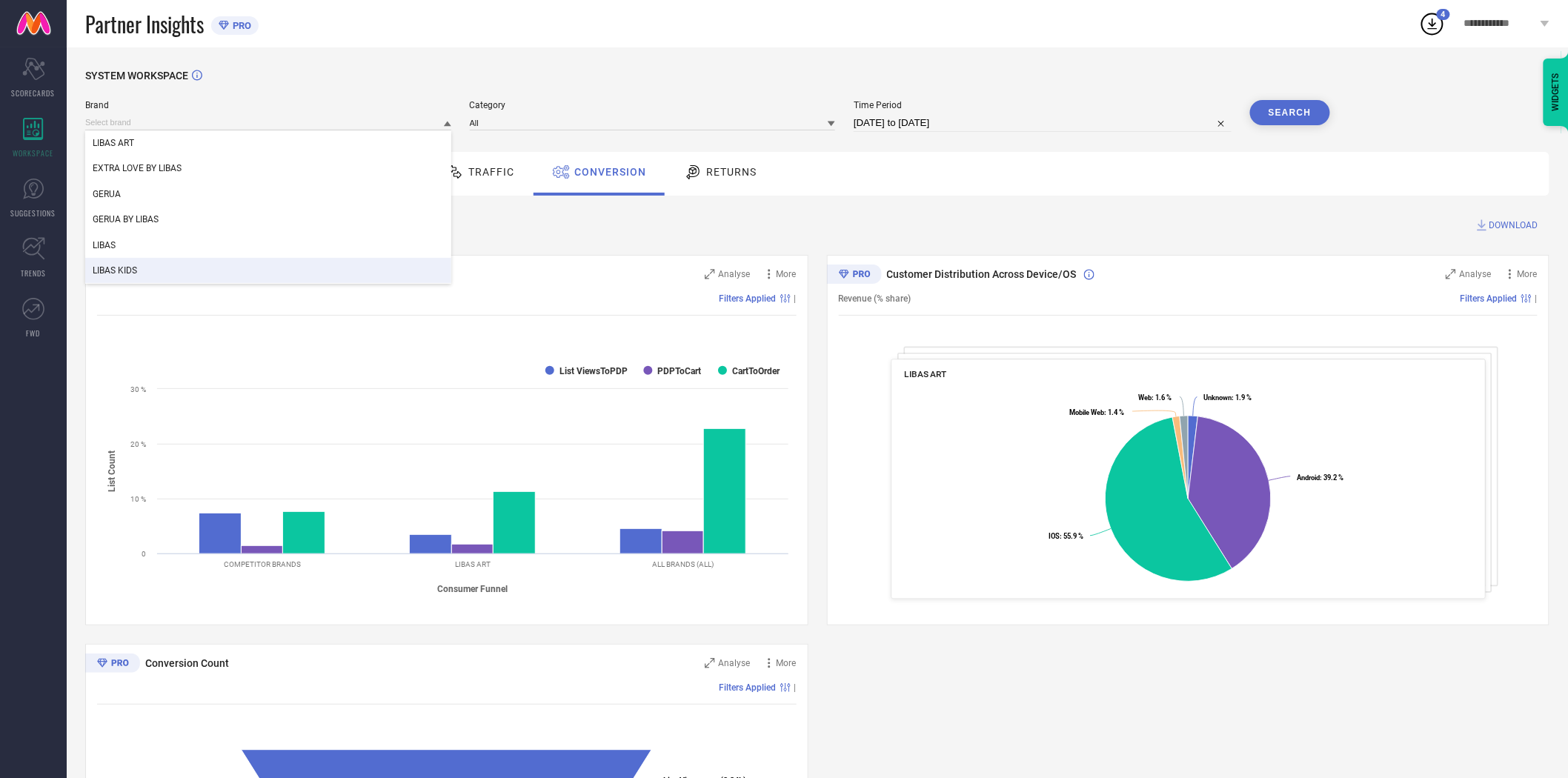
click at [329, 268] on div "LIBAS KIDS" at bounding box center [268, 271] width 366 height 25
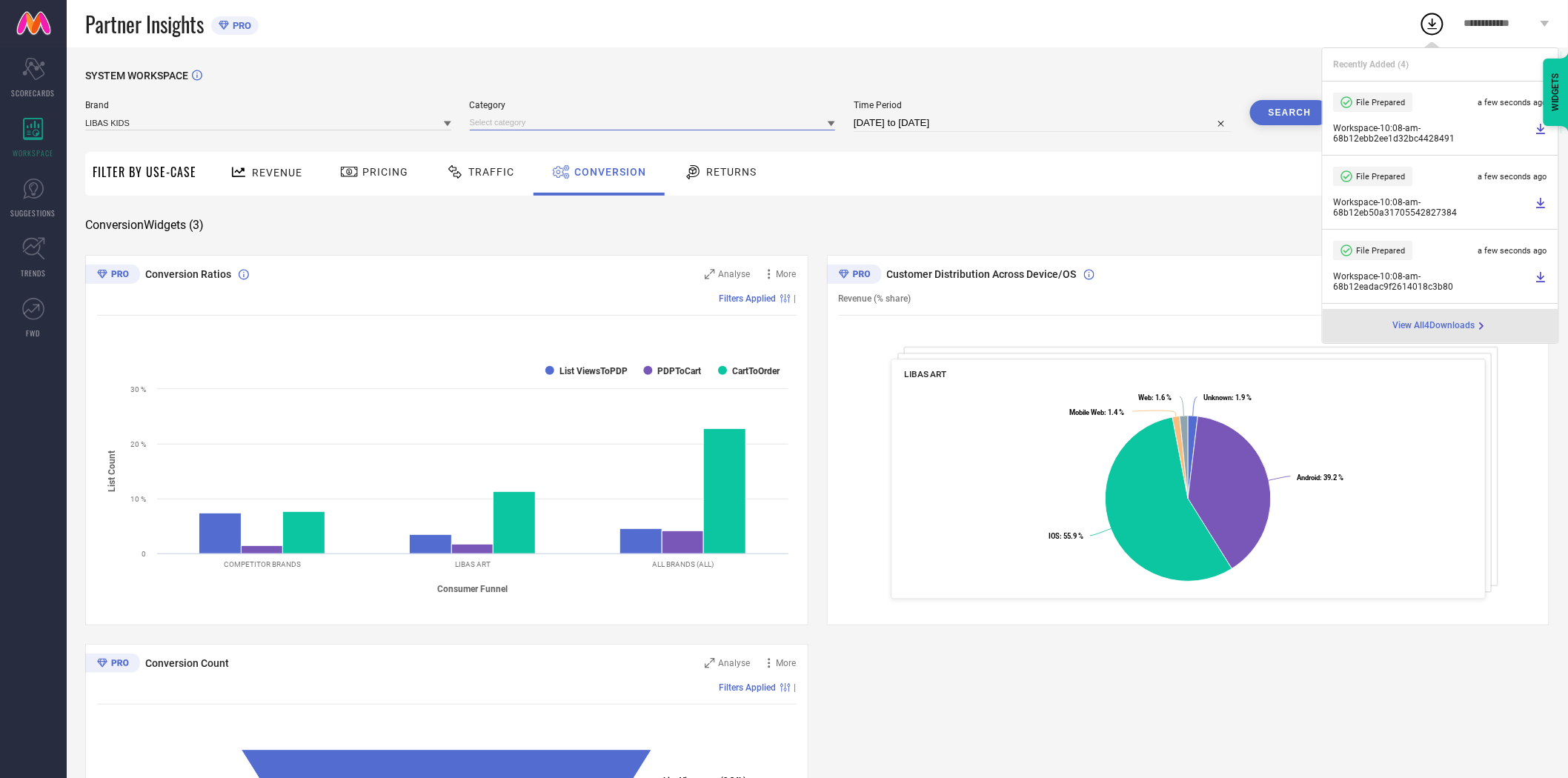
click at [534, 128] on input at bounding box center [652, 122] width 366 height 16
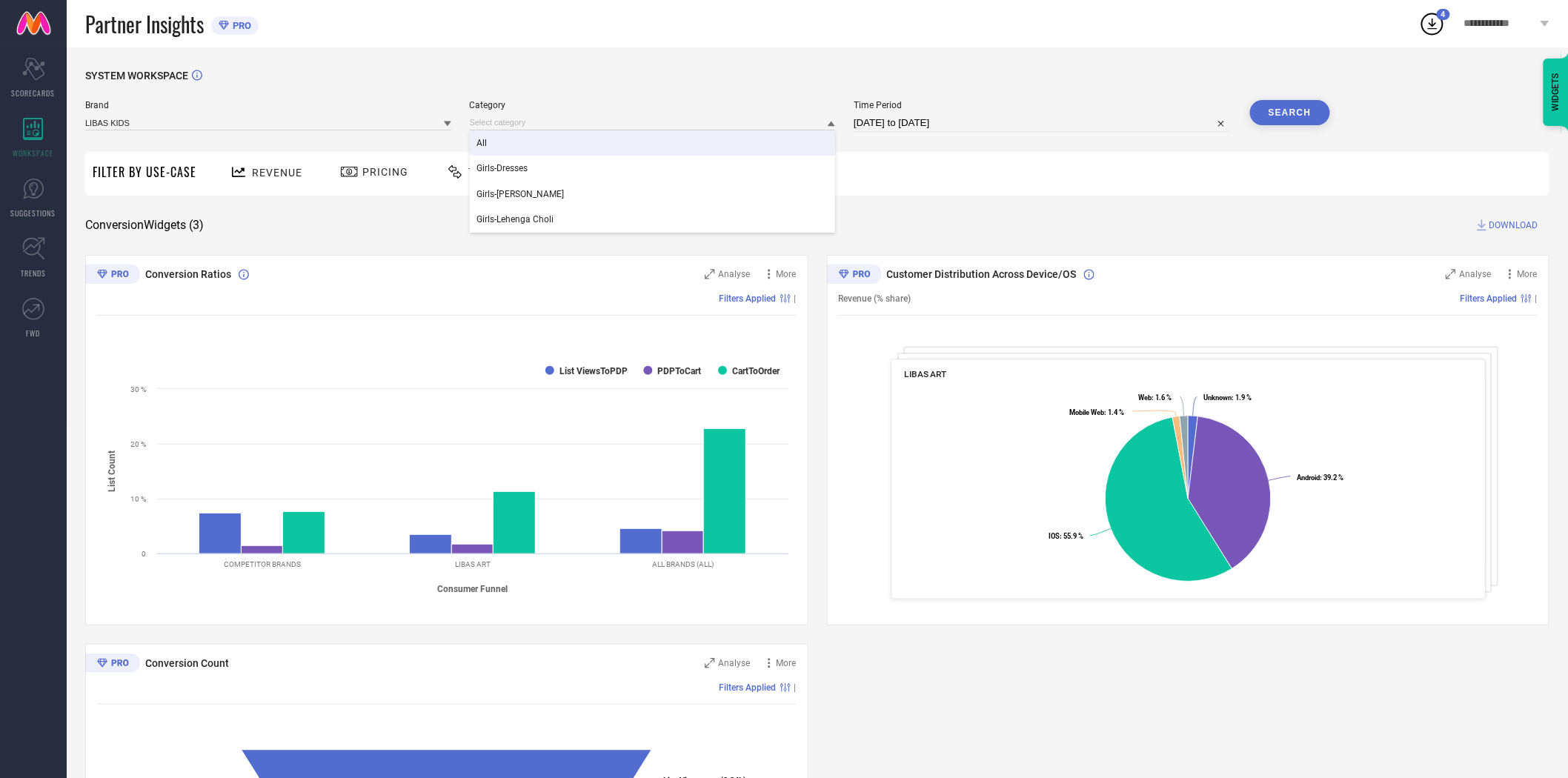
click at [532, 150] on div "All" at bounding box center [652, 143] width 366 height 25
click at [1308, 116] on button "Search" at bounding box center [1290, 113] width 80 height 25
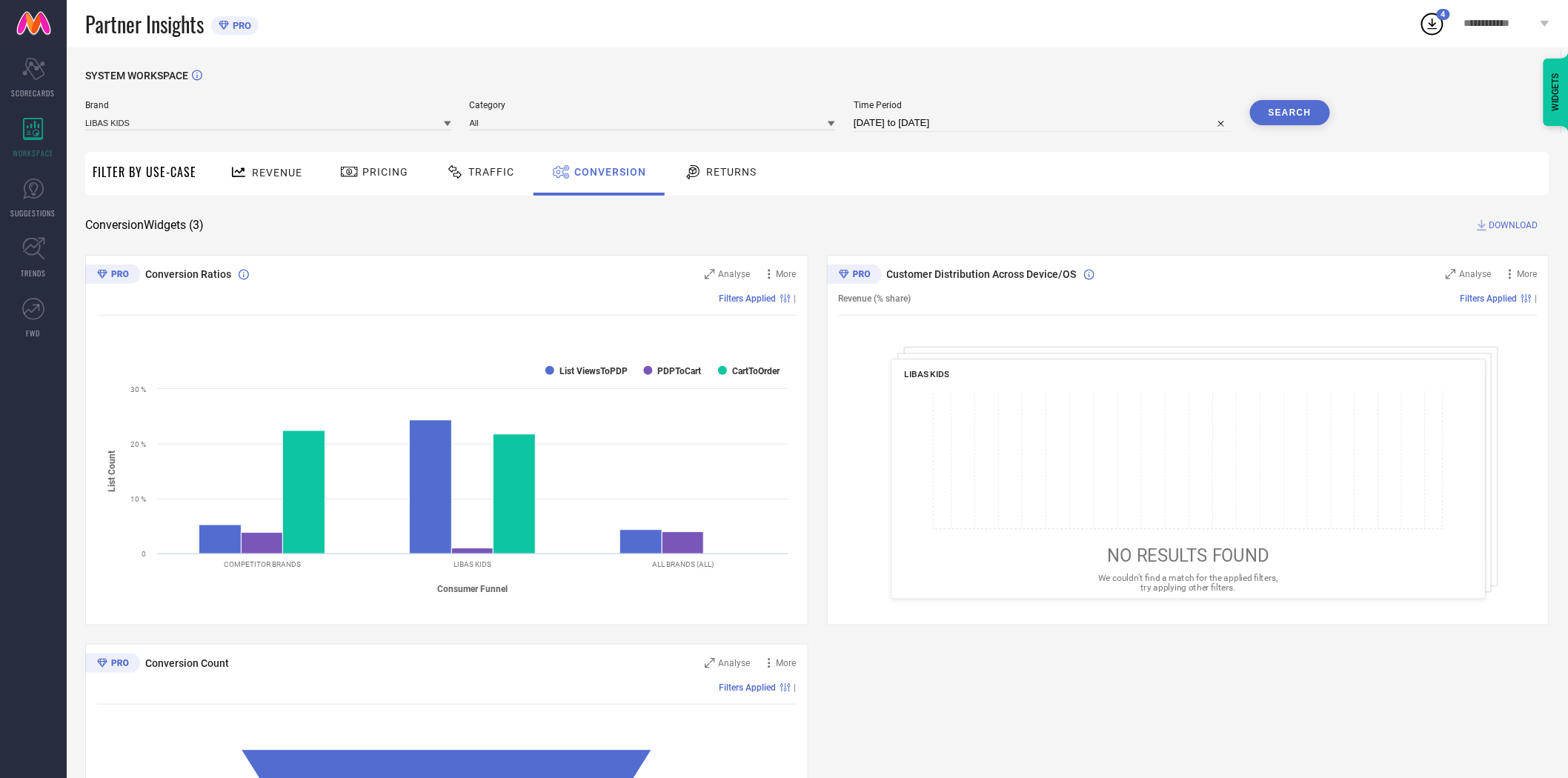
click at [1504, 224] on span "DOWNLOAD" at bounding box center [1514, 225] width 49 height 15
click at [896, 59] on div "SYSTEM WORKSPACE Brand LIBAS KIDS Category All Time Period [DATE] to [DATE] Sea…" at bounding box center [817, 541] width 1501 height 989
